Goal: Task Accomplishment & Management: Manage account settings

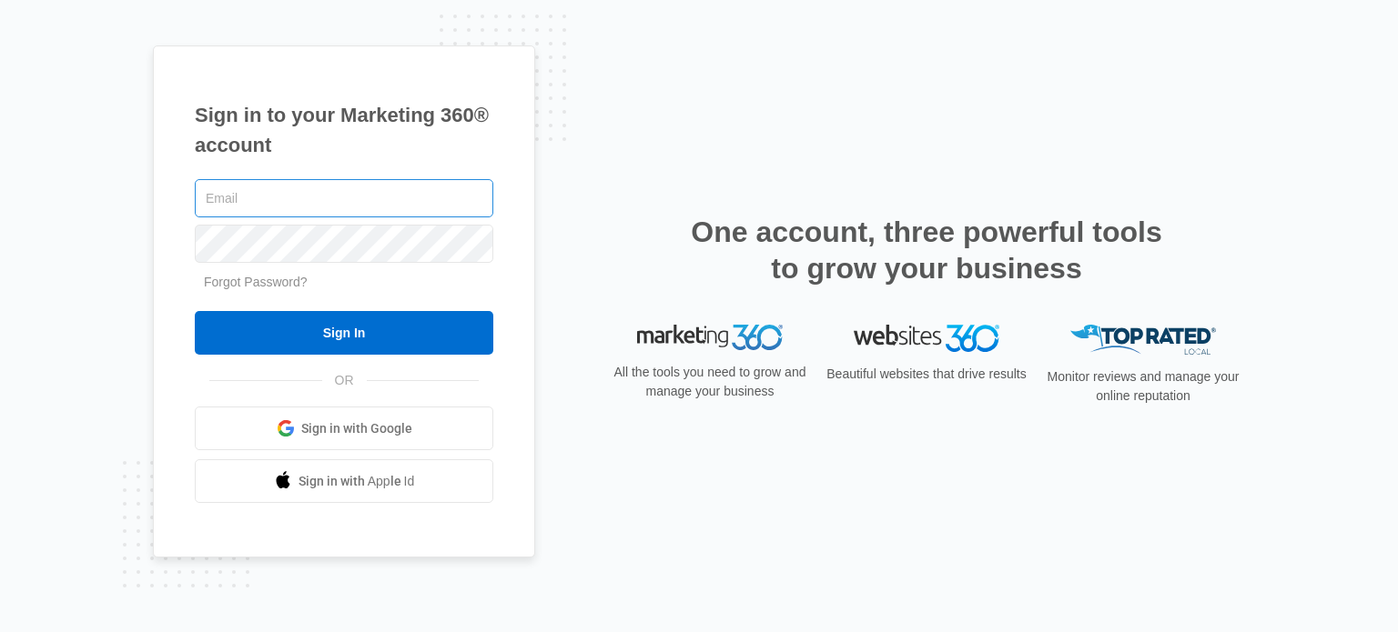
click at [275, 200] on input "text" at bounding box center [344, 198] width 298 height 38
type input "[DOMAIN_NAME]"
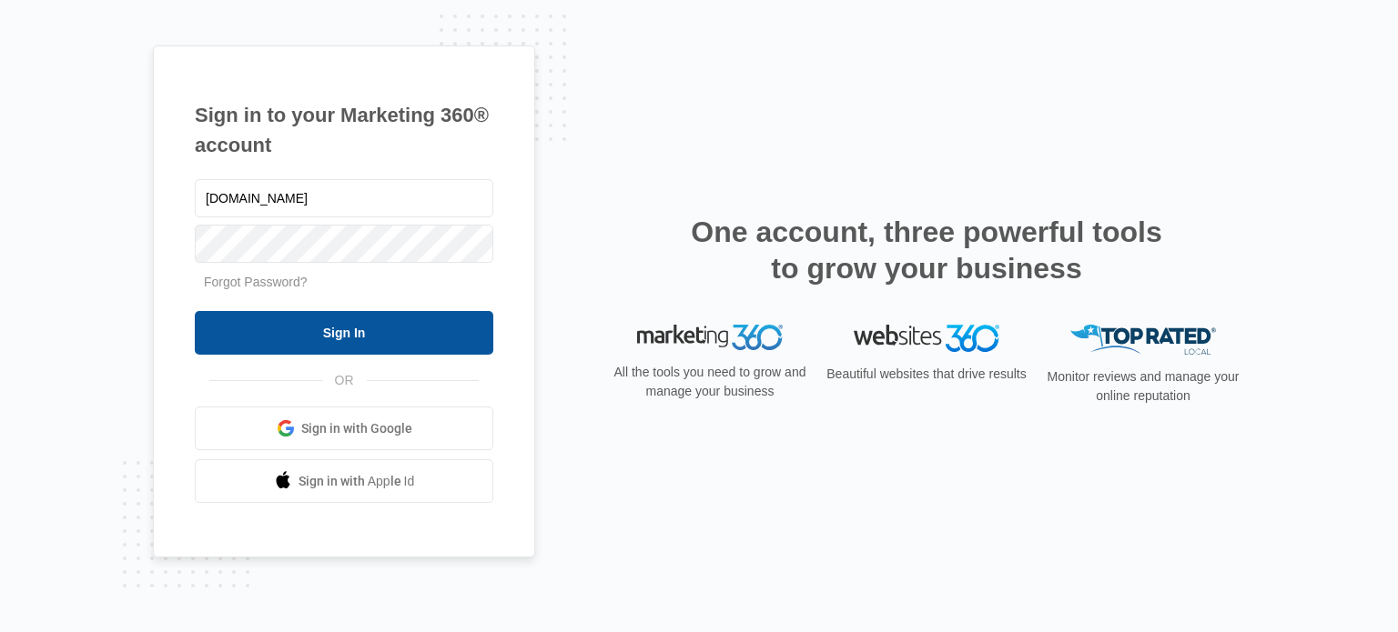
click at [404, 347] on input "Sign In" at bounding box center [344, 333] width 298 height 44
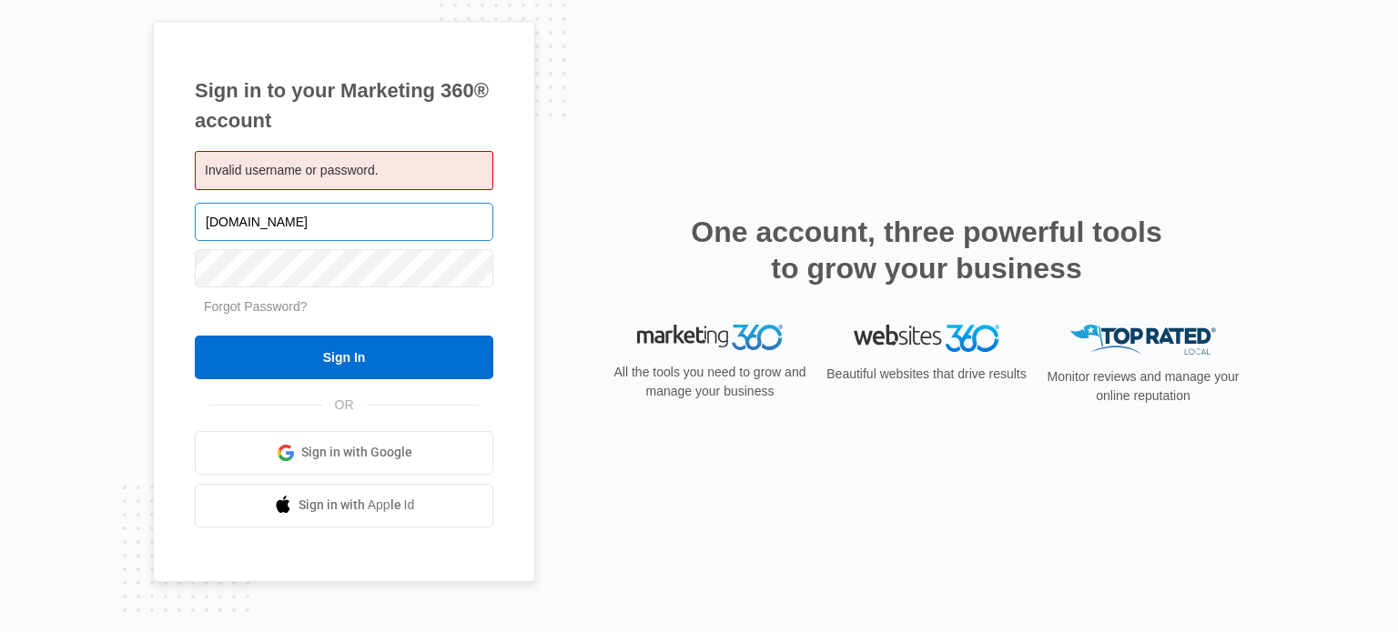
click at [360, 226] on input "[DOMAIN_NAME]" at bounding box center [344, 222] width 298 height 38
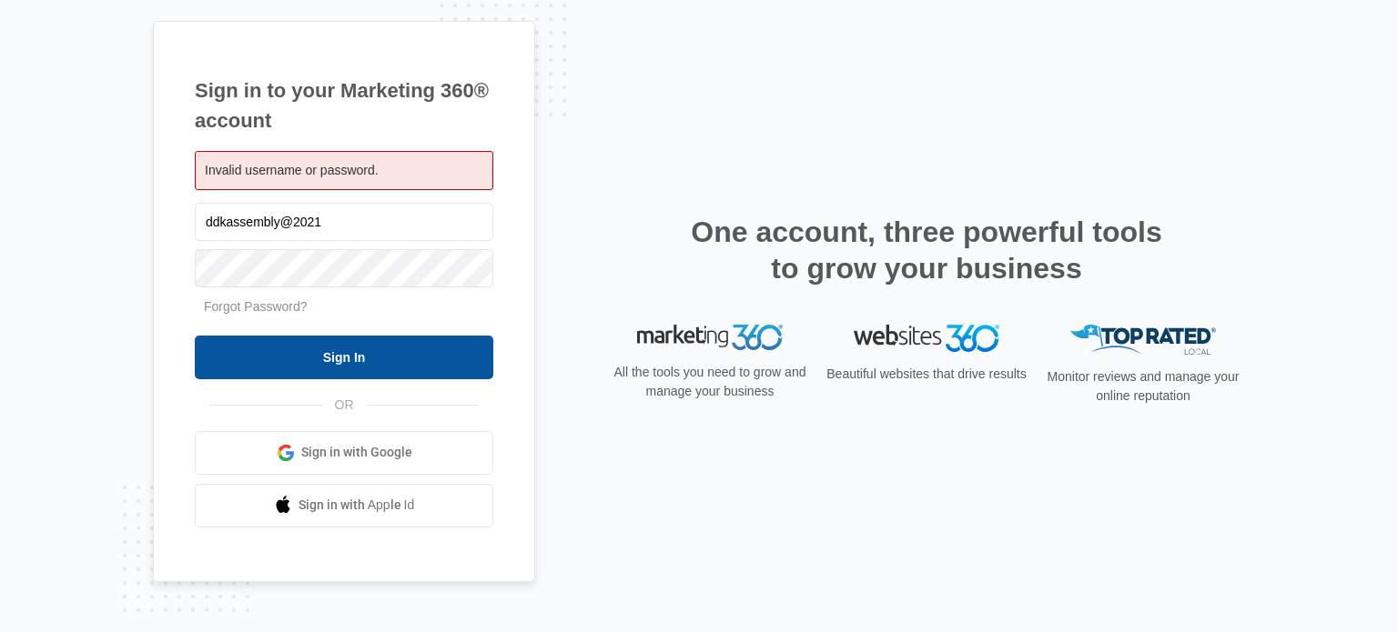
type input "ddkassembly@2021"
click at [331, 376] on input "Sign In" at bounding box center [344, 358] width 298 height 44
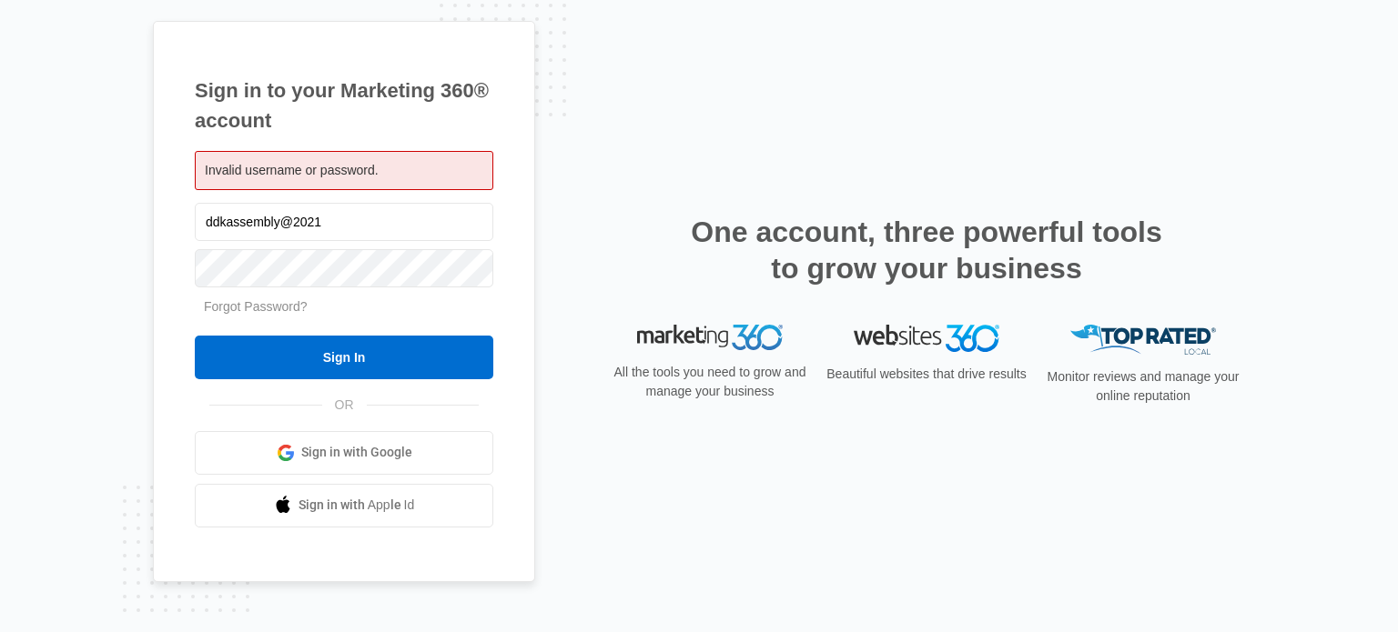
click at [304, 170] on span "Invalid username or password." at bounding box center [292, 170] width 174 height 15
click at [235, 163] on span "Invalid username or password." at bounding box center [292, 170] width 174 height 15
click at [329, 226] on input "ddkassembly@2021" at bounding box center [344, 222] width 298 height 38
type input "[DOMAIN_NAME]"
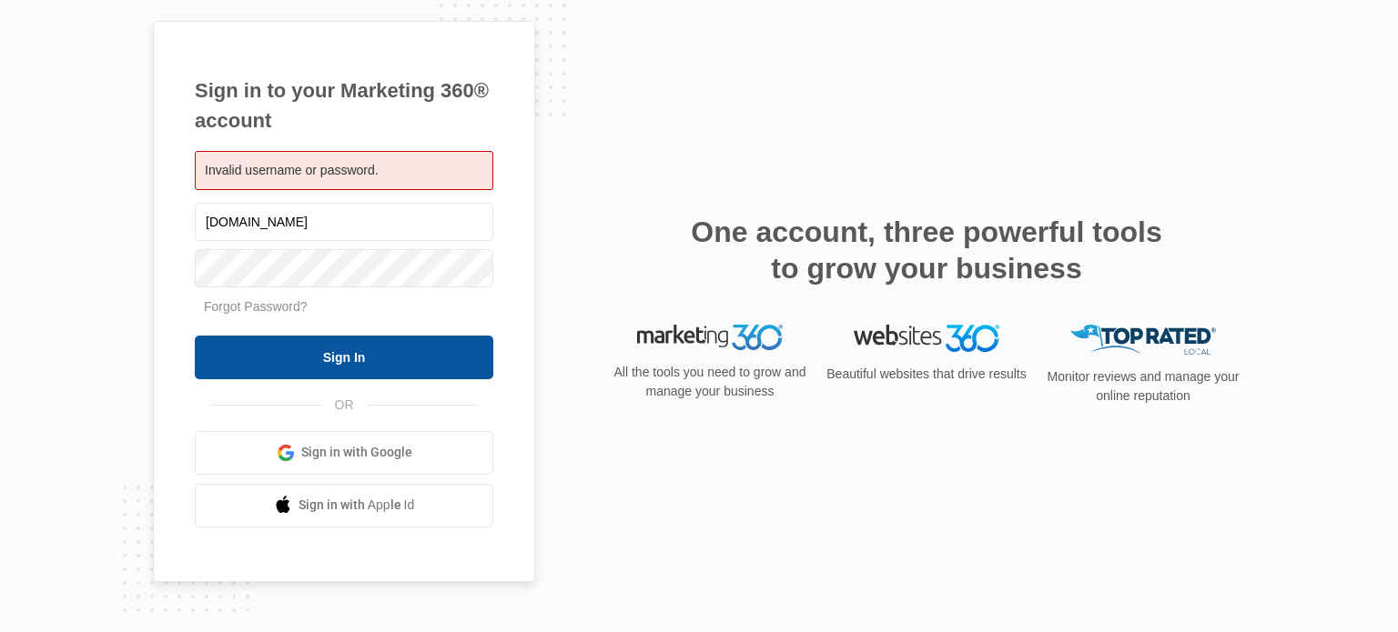
click at [320, 349] on input "Sign In" at bounding box center [344, 358] width 298 height 44
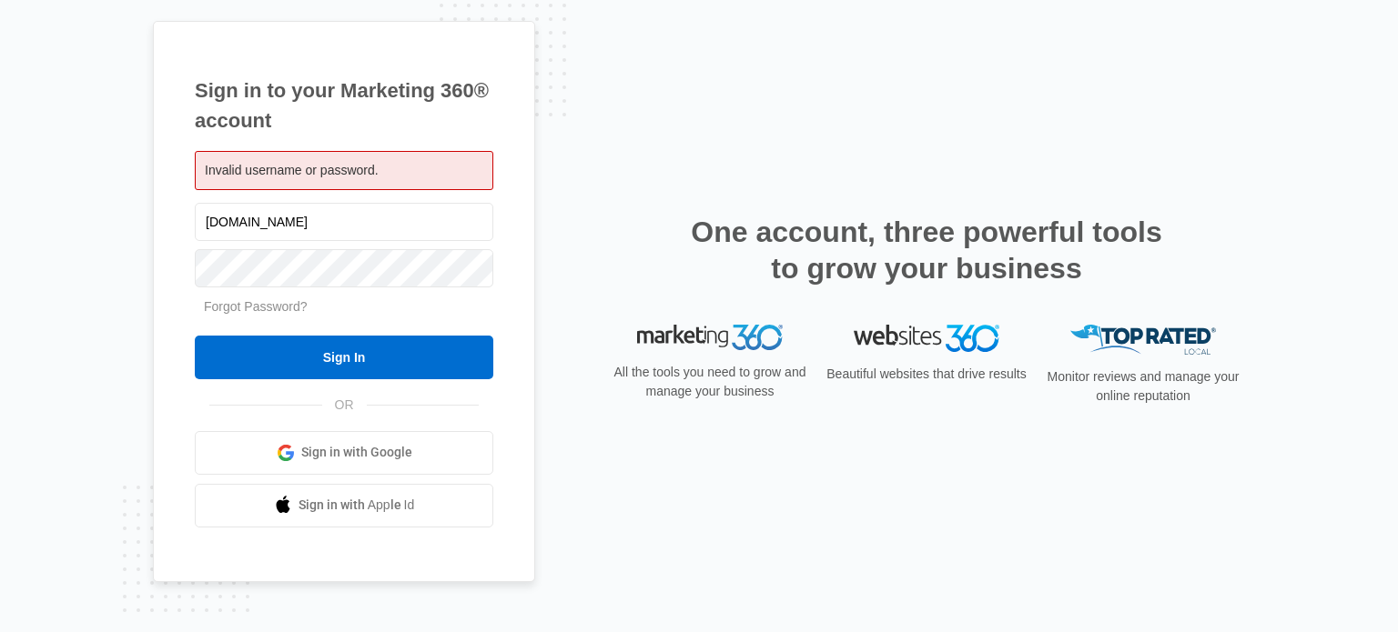
drag, startPoint x: 110, startPoint y: 294, endPoint x: 117, endPoint y: 287, distance: 10.3
click at [110, 294] on div "Sign in to your Marketing 360® account Invalid username or password. ddkassembl…" at bounding box center [699, 316] width 1398 height 632
click at [211, 222] on input "ddkassemblycompany.com" at bounding box center [344, 222] width 298 height 38
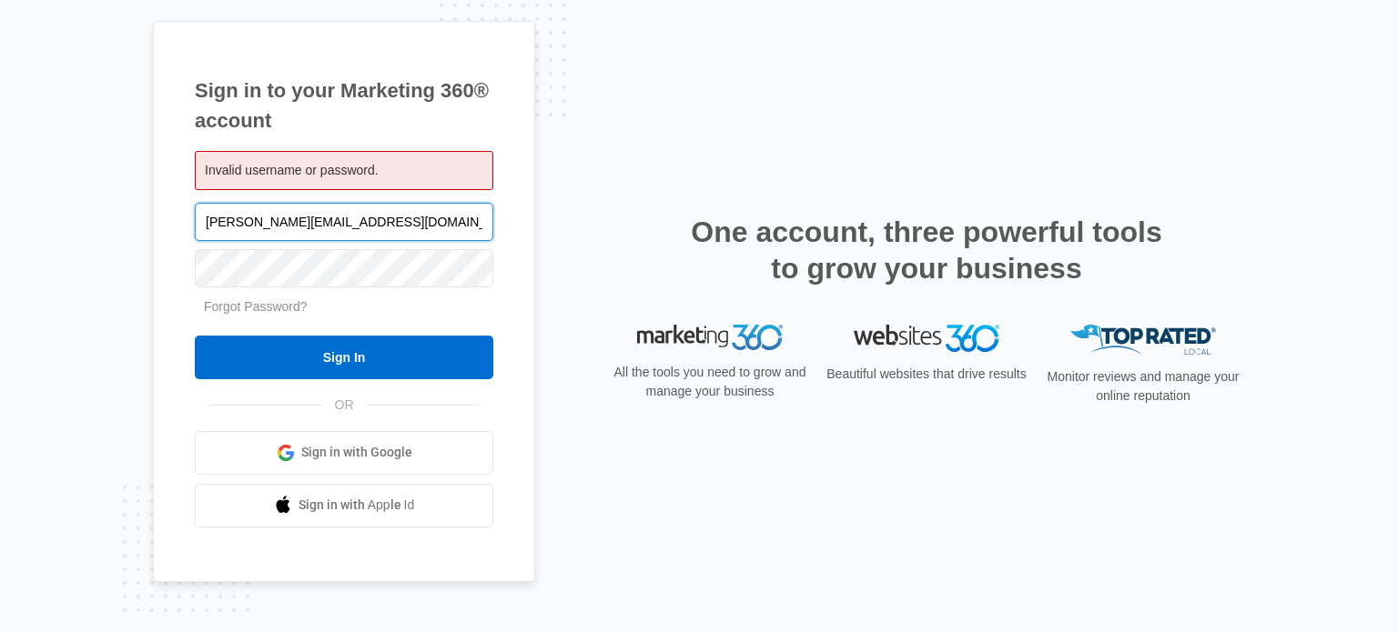
type input "sidney@ddkassemblycompany.com"
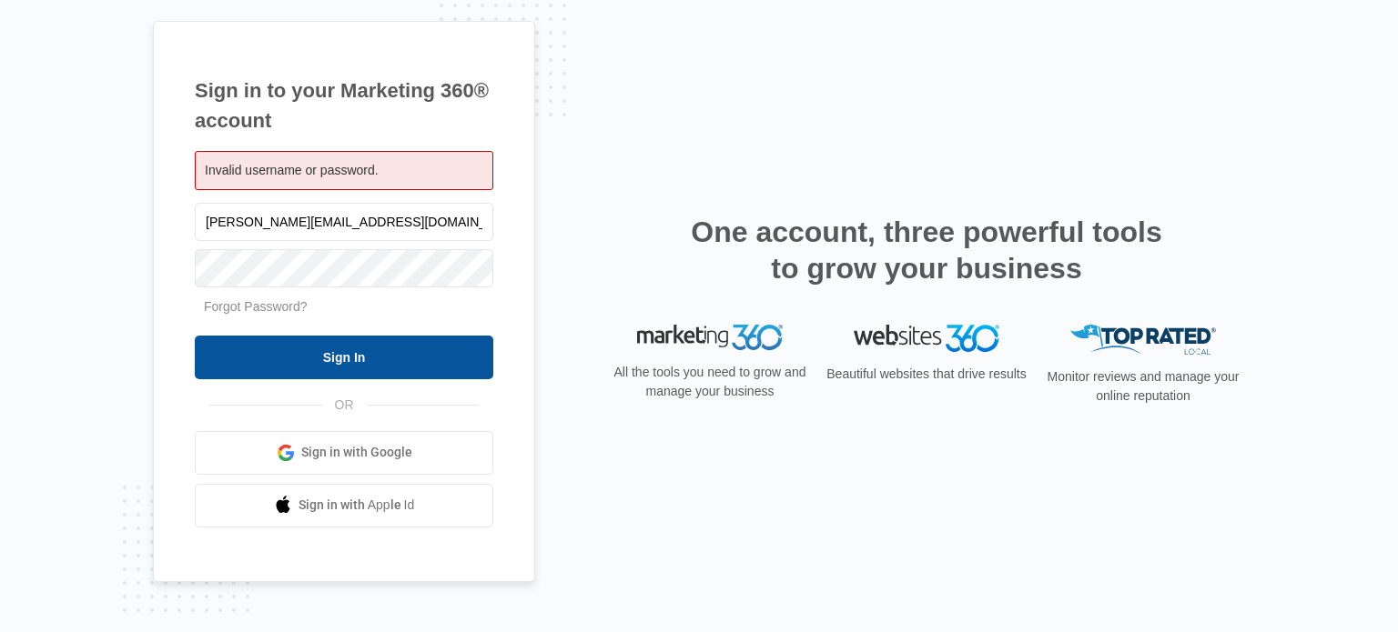
click at [362, 357] on input "Sign In" at bounding box center [344, 358] width 298 height 44
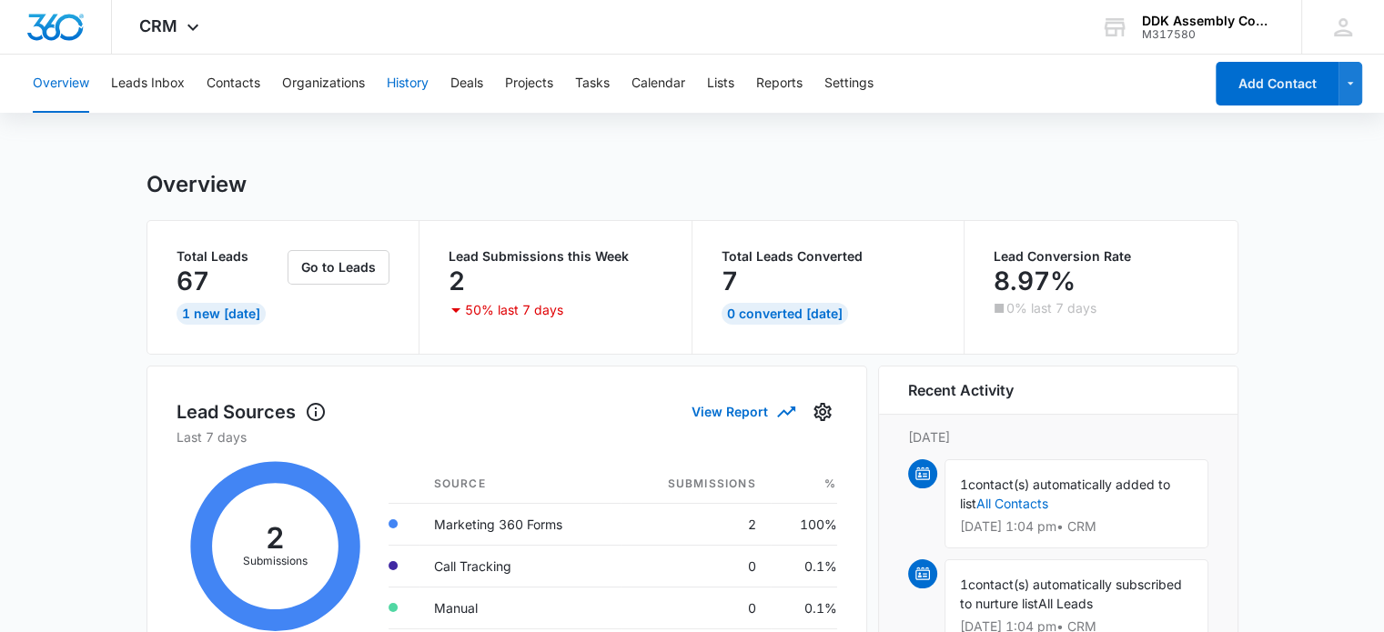
click at [397, 87] on button "History" at bounding box center [408, 84] width 42 height 58
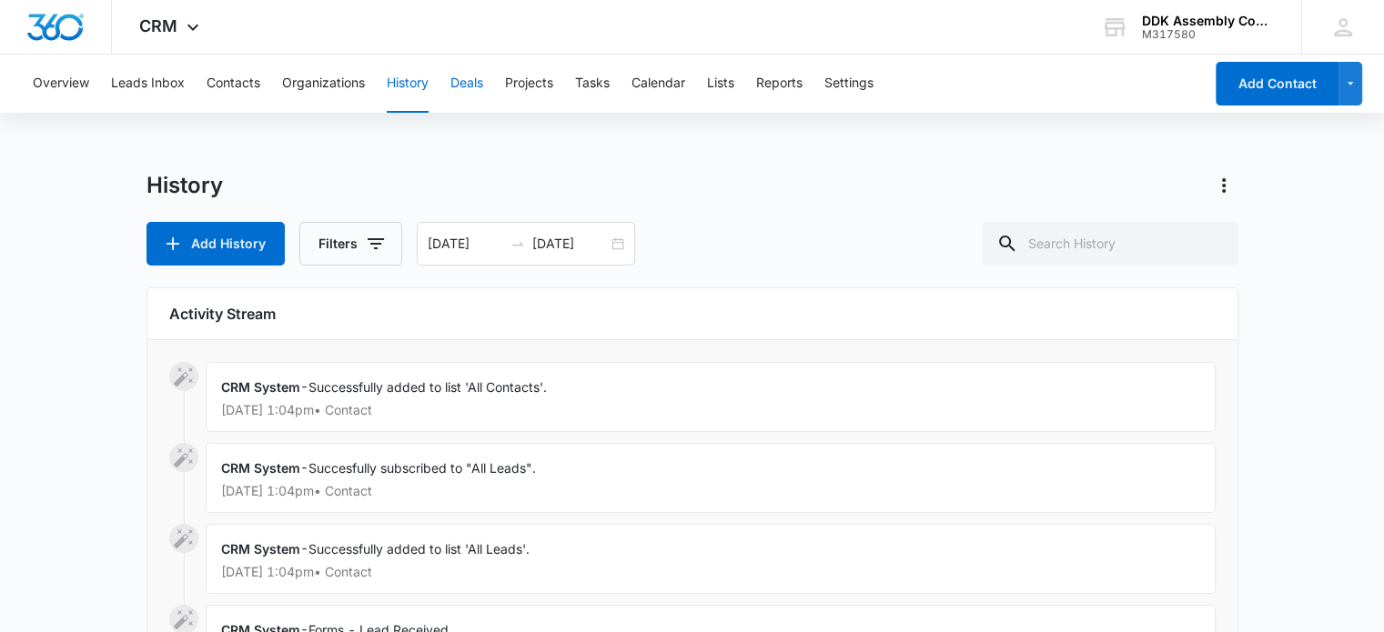
click at [470, 85] on button "Deals" at bounding box center [466, 84] width 33 height 58
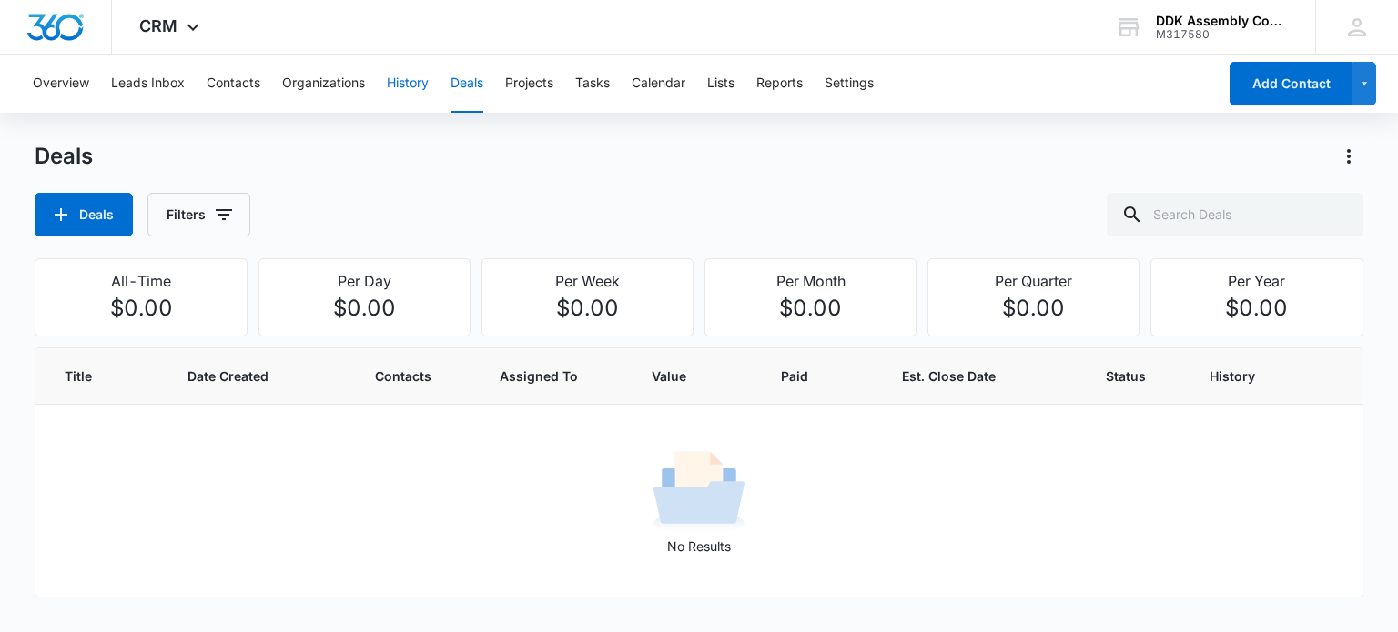
click at [402, 86] on button "History" at bounding box center [408, 84] width 42 height 58
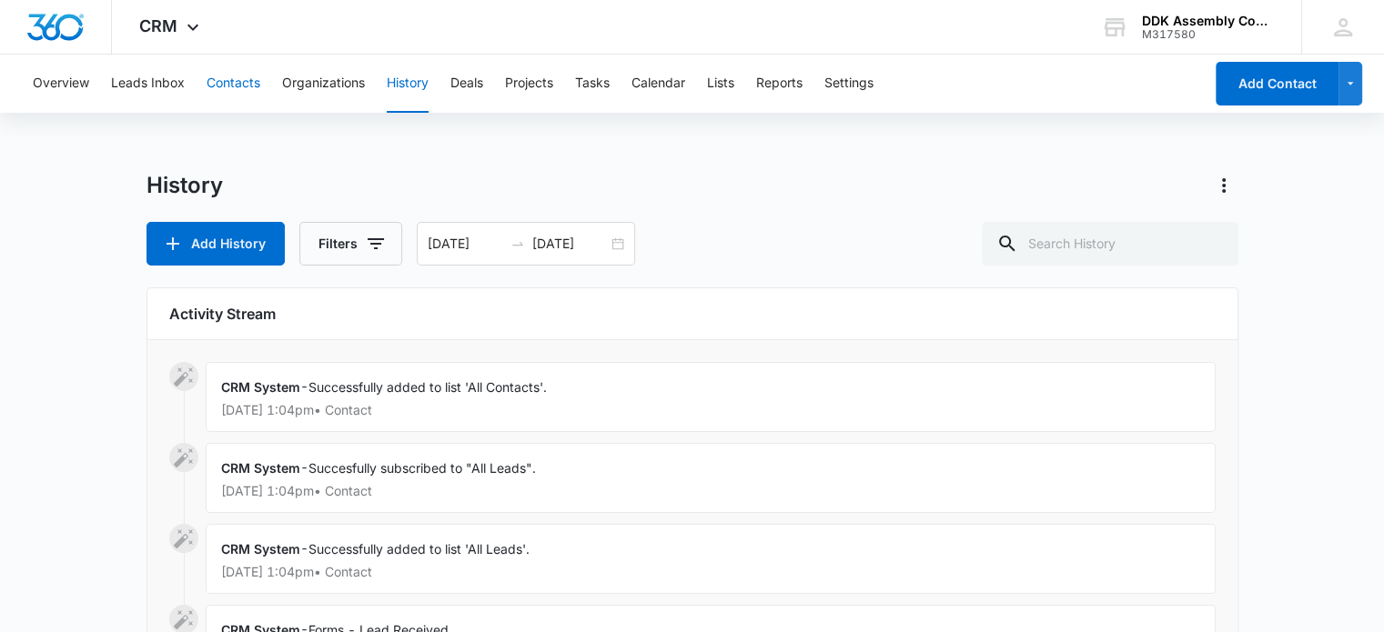
click at [233, 86] on button "Contacts" at bounding box center [234, 84] width 54 height 58
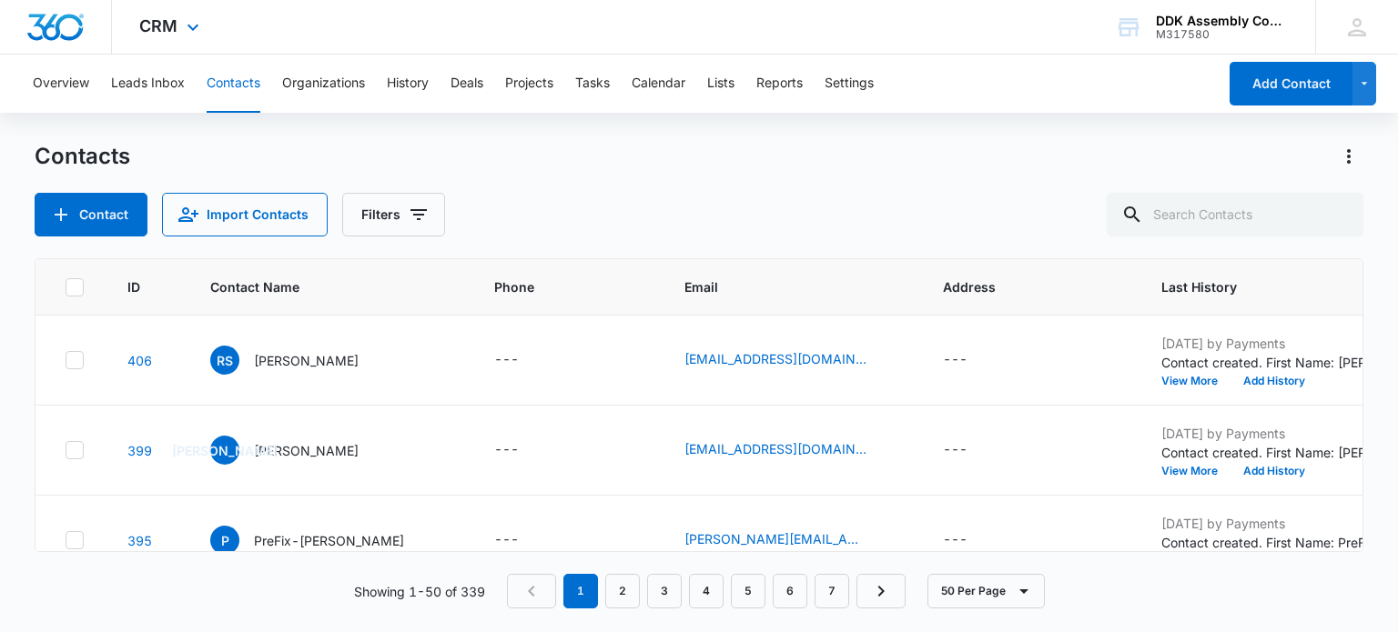
click at [178, 34] on div "CRM Apps Reputation Websites Forms CRM Email Social Payments POS Content Ads In…" at bounding box center [171, 27] width 119 height 54
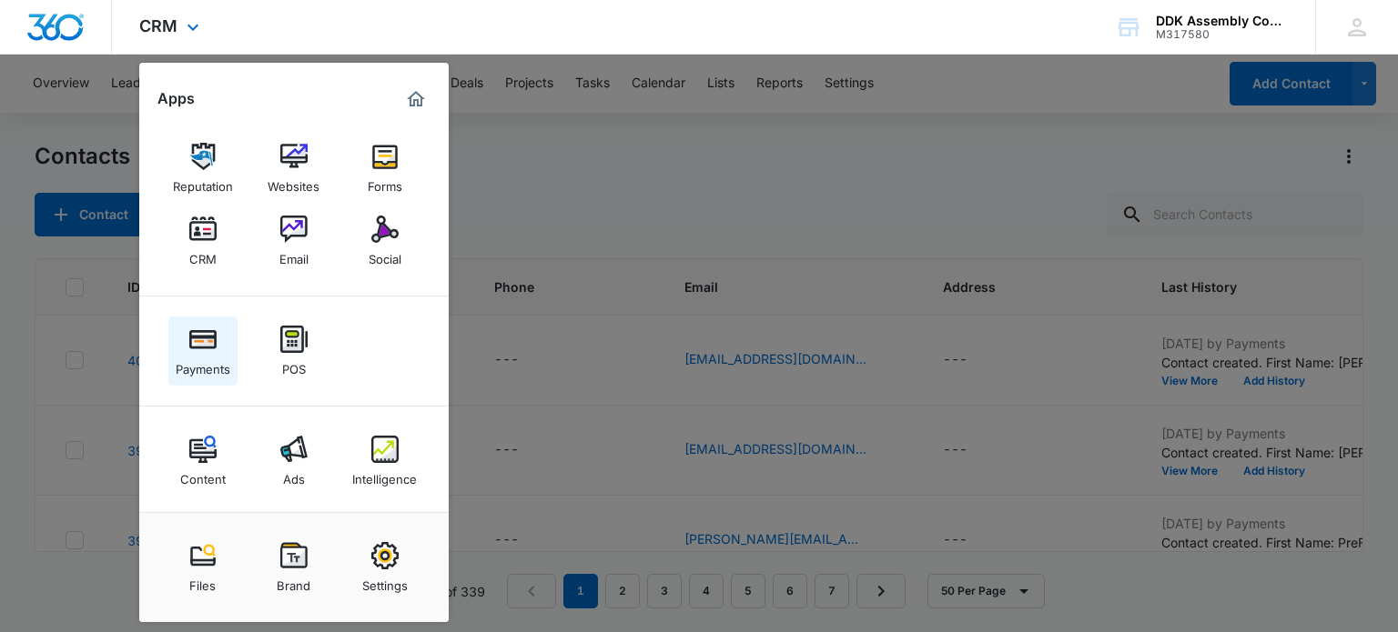
click at [211, 354] on div "Payments" at bounding box center [203, 365] width 55 height 24
